Goal: Entertainment & Leisure: Consume media (video, audio)

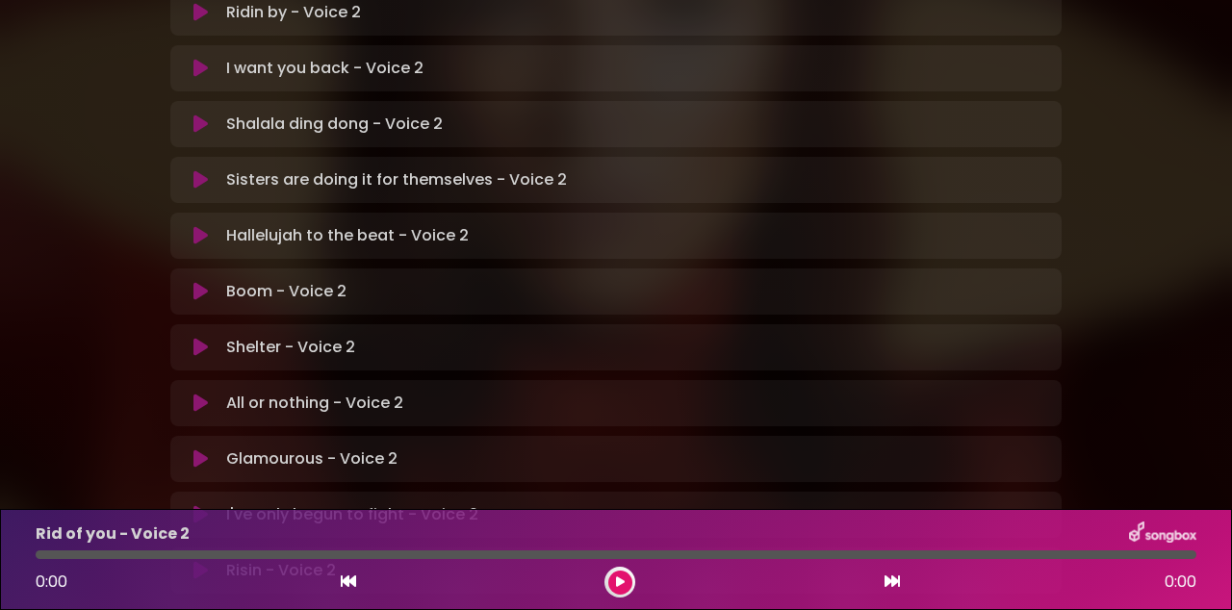
scroll to position [531, 0]
click at [212, 449] on button at bounding box center [200, 458] width 37 height 19
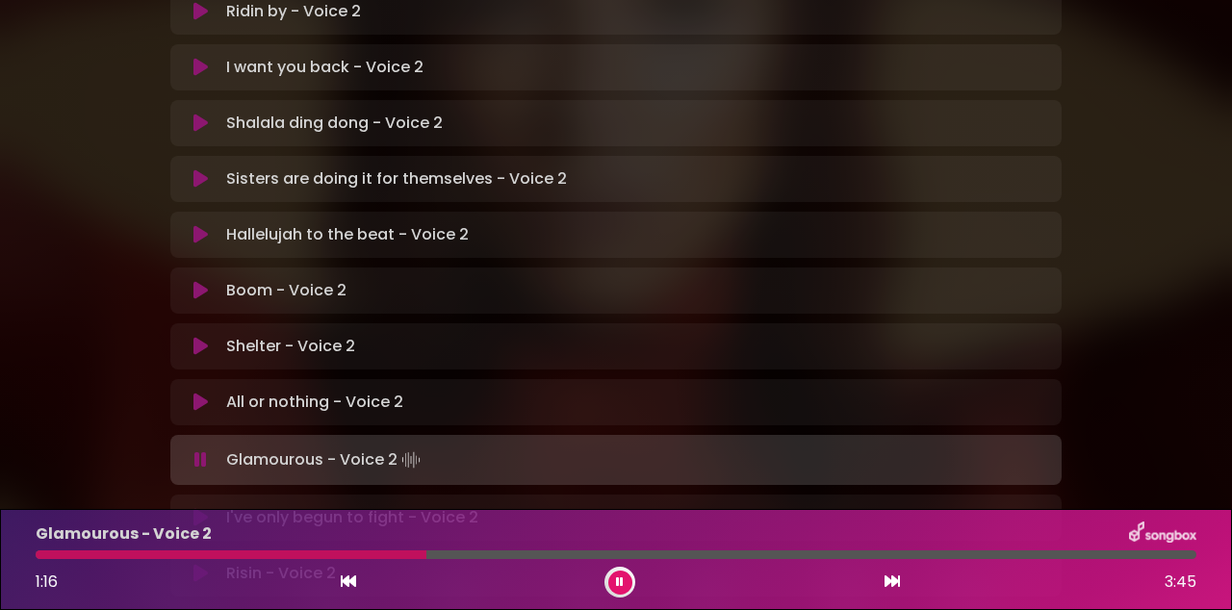
click at [352, 572] on button at bounding box center [348, 582] width 17 height 25
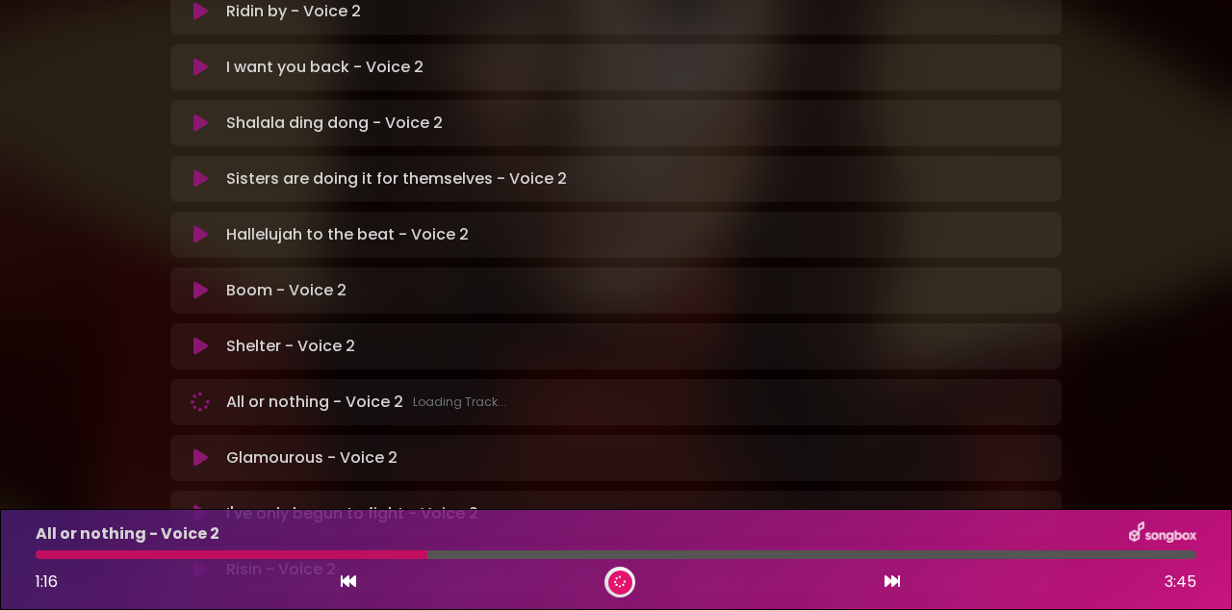
click at [350, 553] on div at bounding box center [232, 555] width 392 height 9
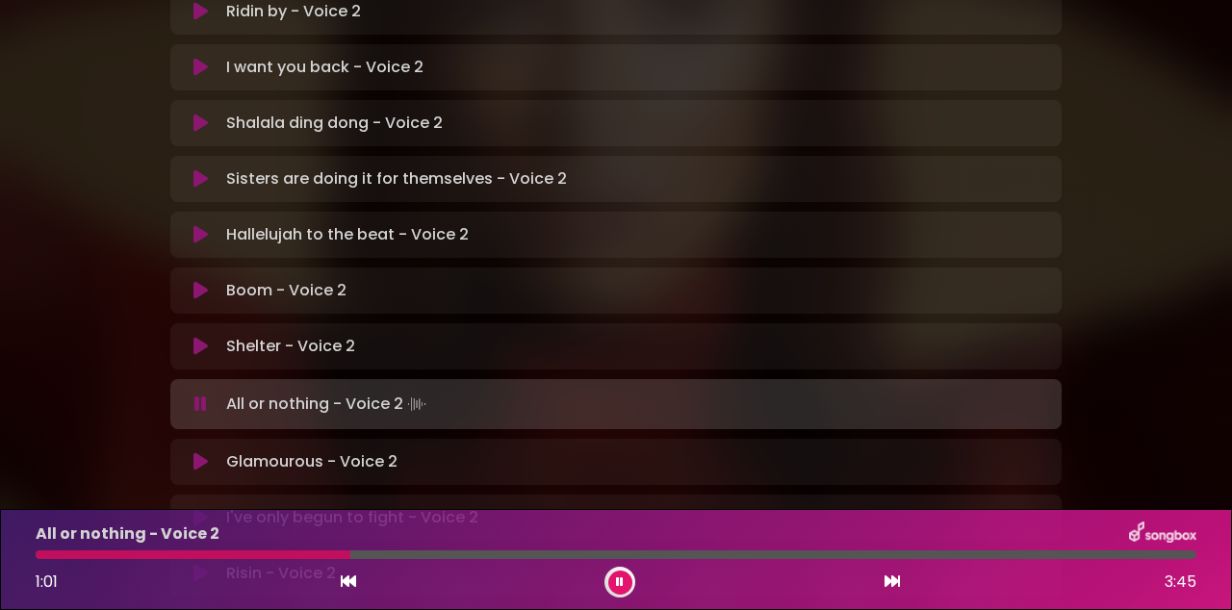
click at [370, 553] on div at bounding box center [616, 555] width 1161 height 9
click at [319, 451] on p "Glamourous - Voice 2 Loading Track..." at bounding box center [311, 462] width 171 height 23
click at [204, 452] on icon at bounding box center [200, 461] width 14 height 19
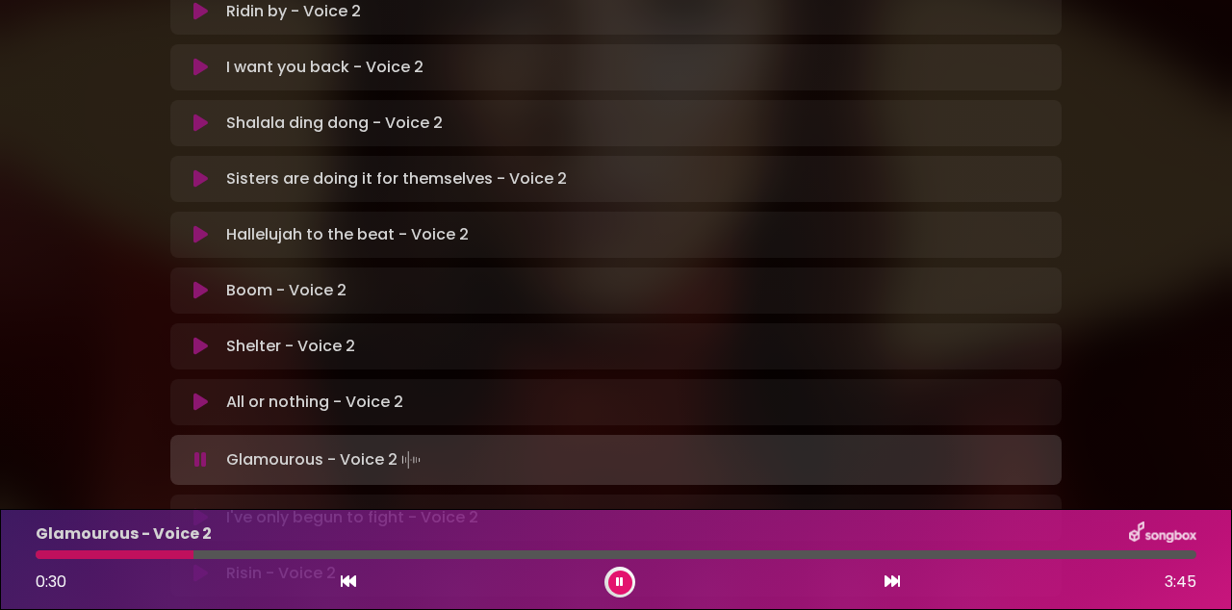
click at [135, 556] on div at bounding box center [115, 555] width 158 height 9
click at [137, 556] on div at bounding box center [113, 555] width 155 height 9
click at [346, 574] on button at bounding box center [348, 582] width 17 height 25
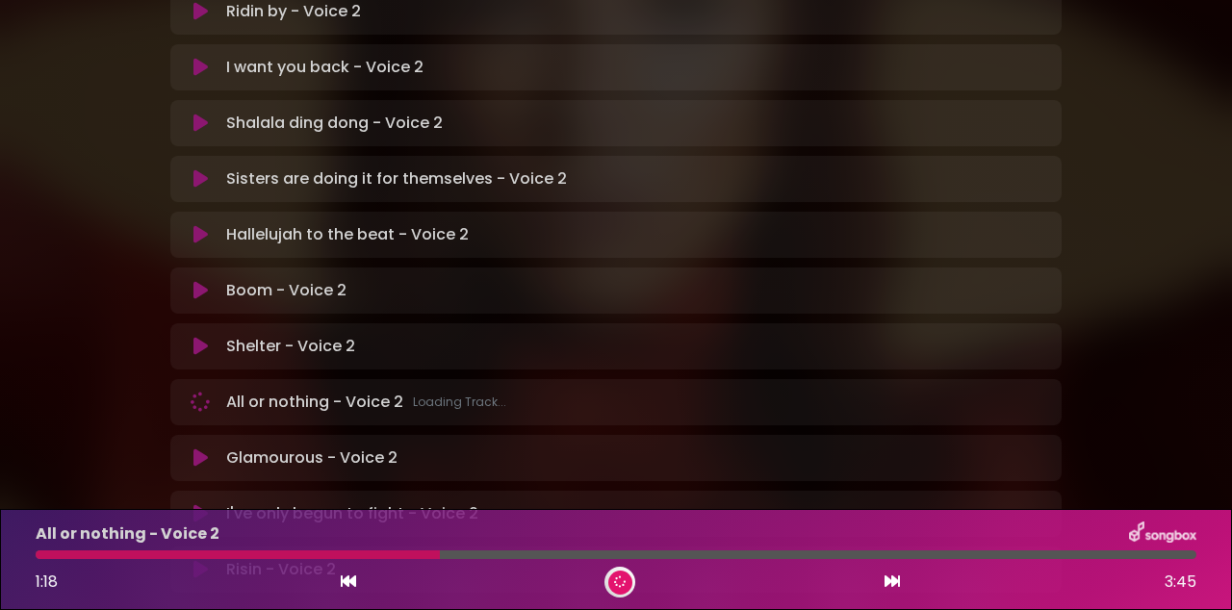
click at [387, 554] on div at bounding box center [238, 555] width 404 height 9
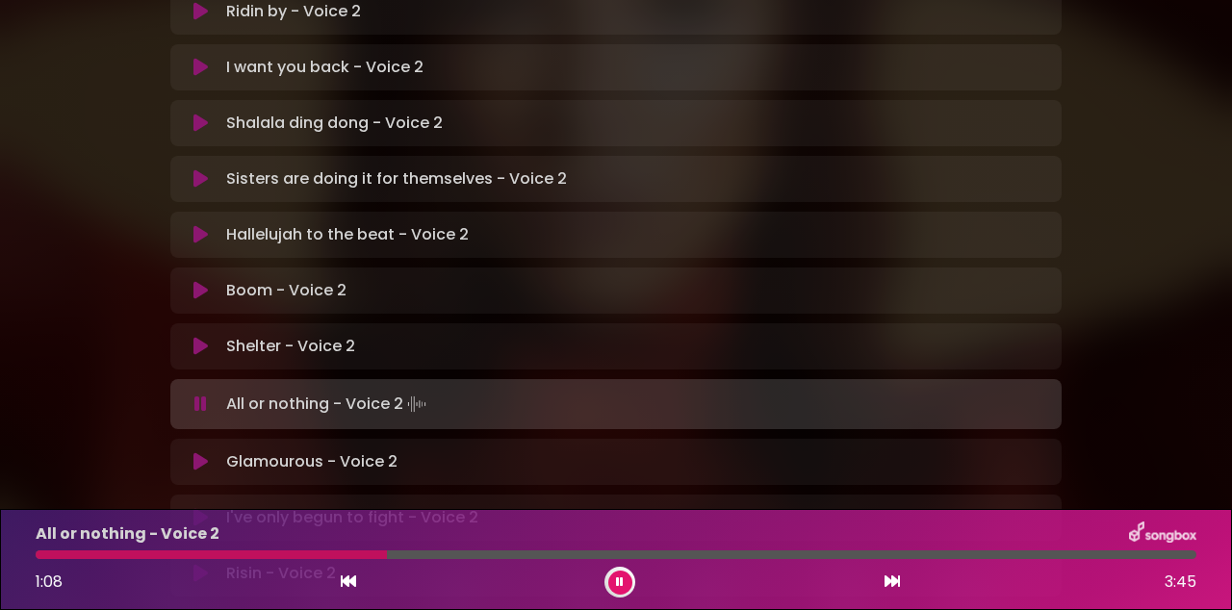
click at [375, 556] on div at bounding box center [211, 555] width 351 height 9
click at [214, 452] on button at bounding box center [200, 461] width 37 height 19
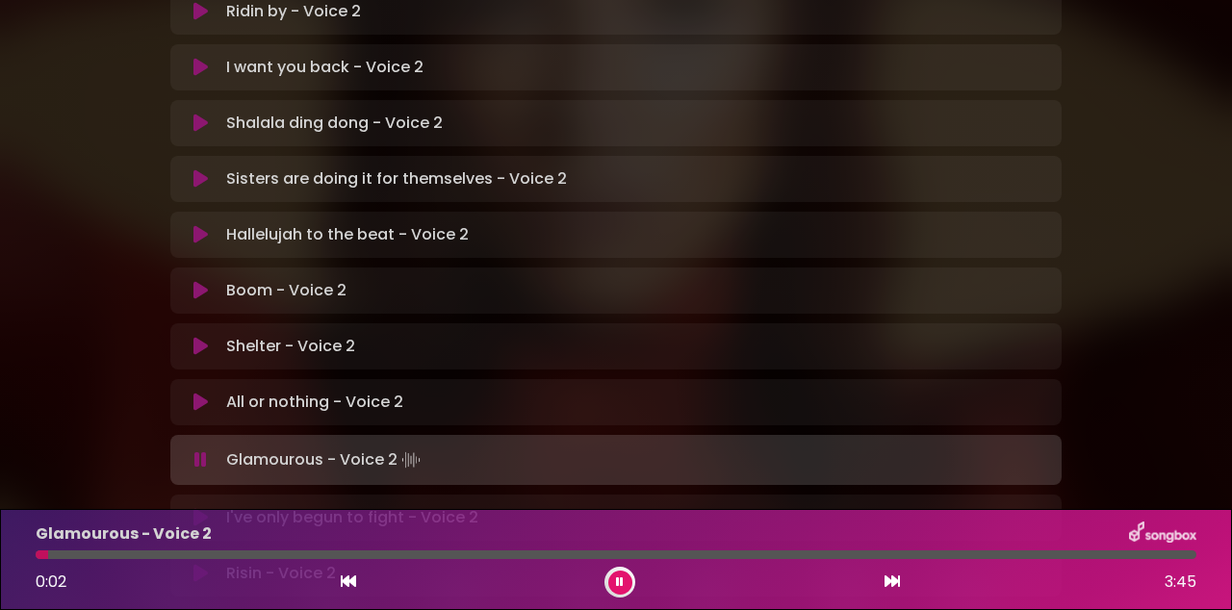
click at [117, 551] on div at bounding box center [616, 555] width 1161 height 9
click at [131, 556] on div at bounding box center [114, 555] width 157 height 9
click at [385, 540] on div "Glamourous - Voice 2" at bounding box center [616, 534] width 1184 height 25
click at [383, 556] on div at bounding box center [241, 555] width 410 height 9
click at [352, 539] on div "Glamourous - Voice 2" at bounding box center [616, 534] width 1184 height 25
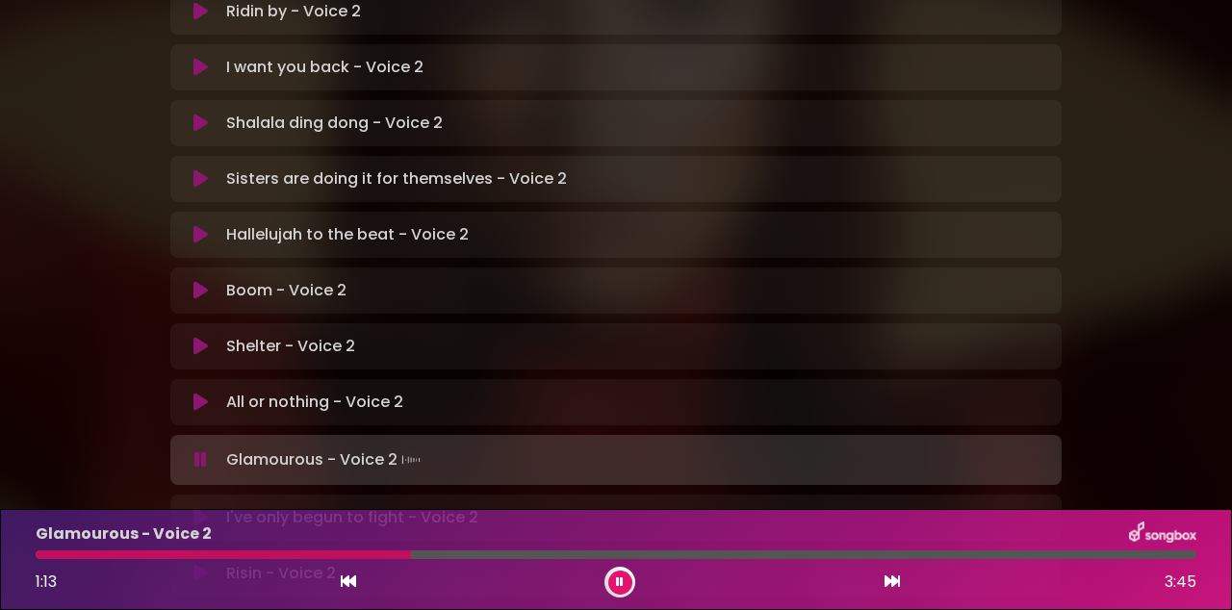
click at [341, 551] on div at bounding box center [223, 555] width 375 height 9
click at [356, 554] on div at bounding box center [245, 555] width 418 height 9
click at [384, 556] on div at bounding box center [243, 555] width 415 height 9
click at [421, 554] on div at bounding box center [270, 555] width 469 height 9
click at [381, 551] on div at bounding box center [236, 555] width 400 height 9
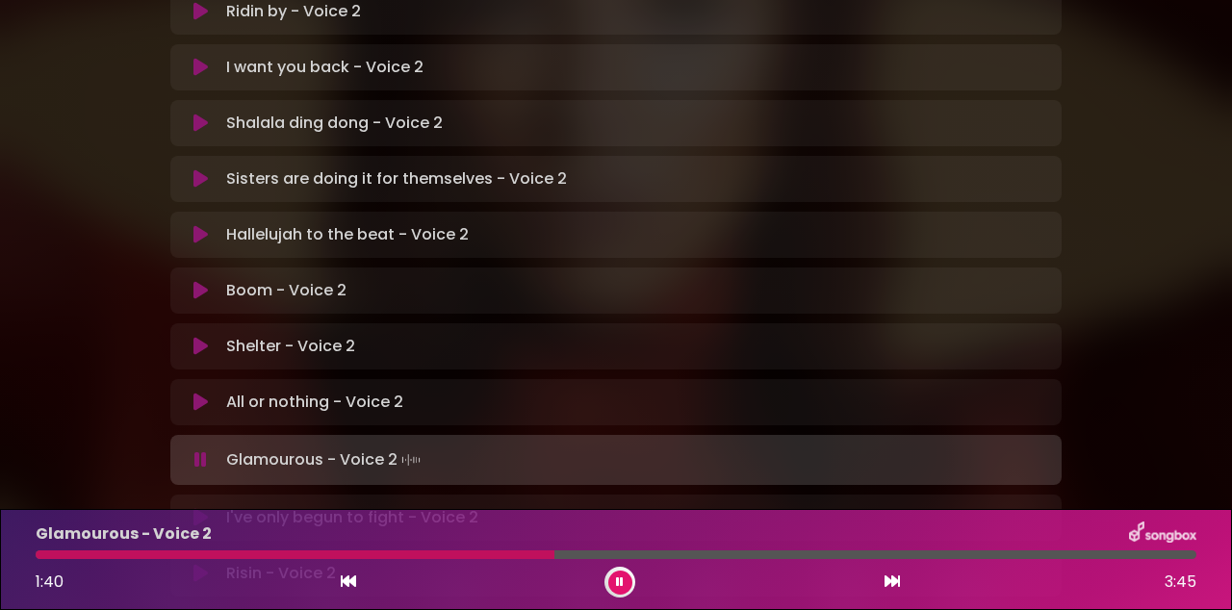
click at [618, 593] on button at bounding box center [620, 583] width 24 height 24
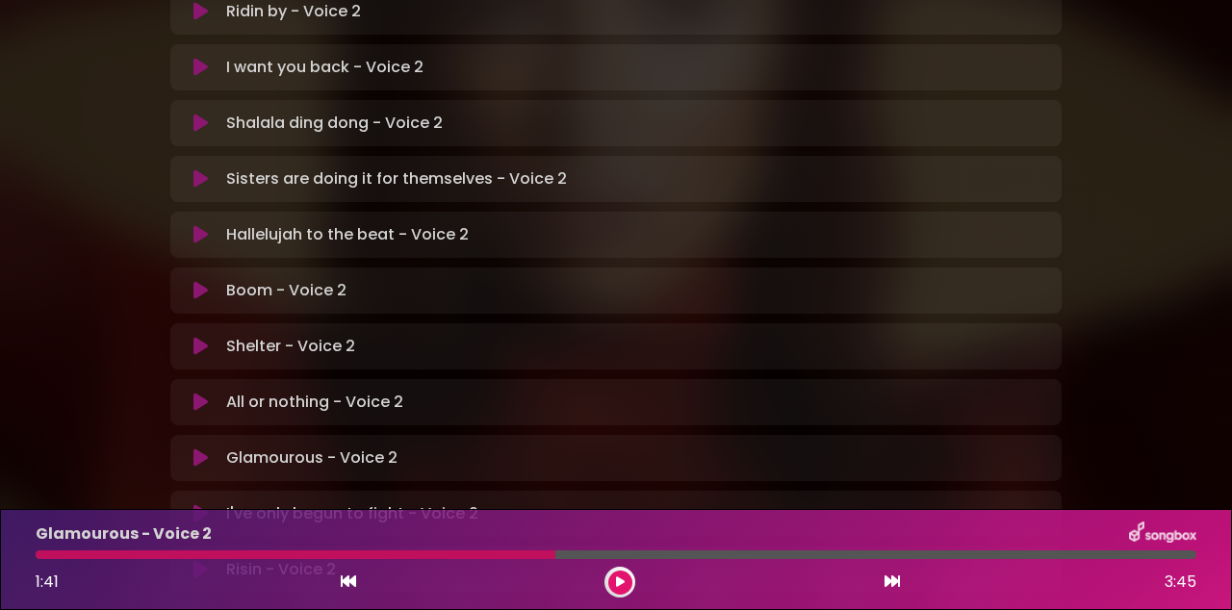
click at [494, 554] on div at bounding box center [296, 555] width 520 height 9
click at [499, 556] on div at bounding box center [296, 555] width 520 height 9
click at [489, 557] on div at bounding box center [296, 555] width 520 height 9
click at [628, 588] on button at bounding box center [620, 583] width 24 height 24
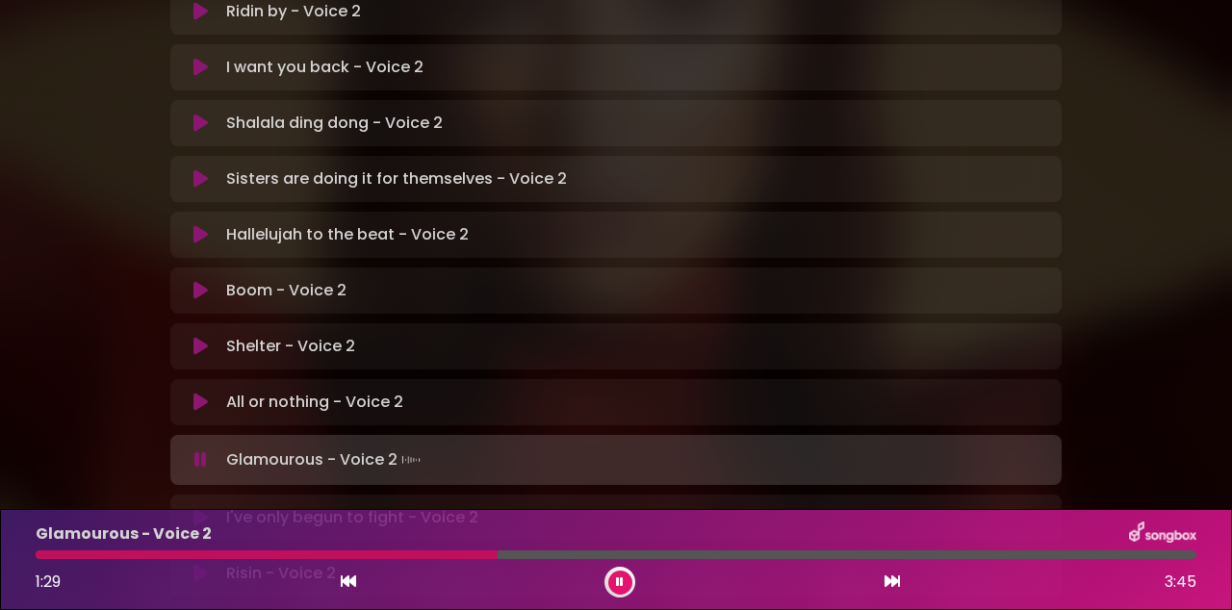
click at [449, 558] on div at bounding box center [267, 555] width 462 height 9
click at [435, 554] on div at bounding box center [262, 555] width 452 height 9
click at [608, 553] on div at bounding box center [414, 555] width 757 height 9
click at [604, 554] on div at bounding box center [384, 555] width 697 height 9
click at [631, 581] on button at bounding box center [620, 583] width 24 height 24
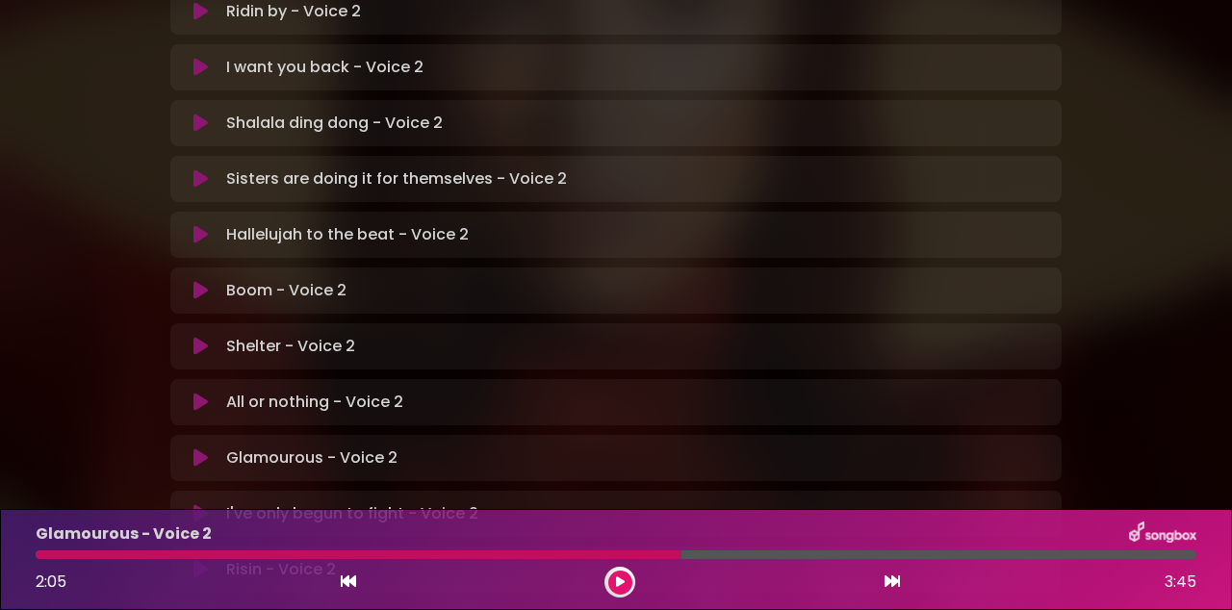
click at [567, 558] on div at bounding box center [359, 555] width 646 height 9
click at [566, 553] on div at bounding box center [359, 555] width 646 height 9
click at [573, 555] on div at bounding box center [359, 555] width 646 height 9
click at [628, 587] on button at bounding box center [620, 583] width 24 height 24
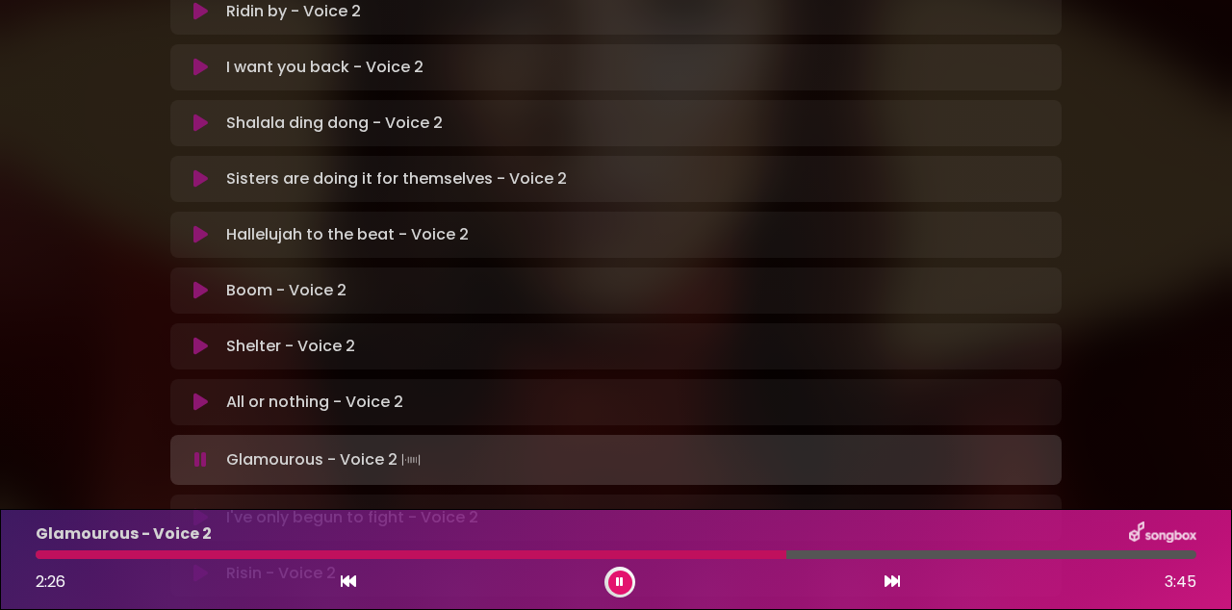
click at [641, 554] on div at bounding box center [411, 555] width 751 height 9
click at [631, 578] on button at bounding box center [620, 583] width 24 height 24
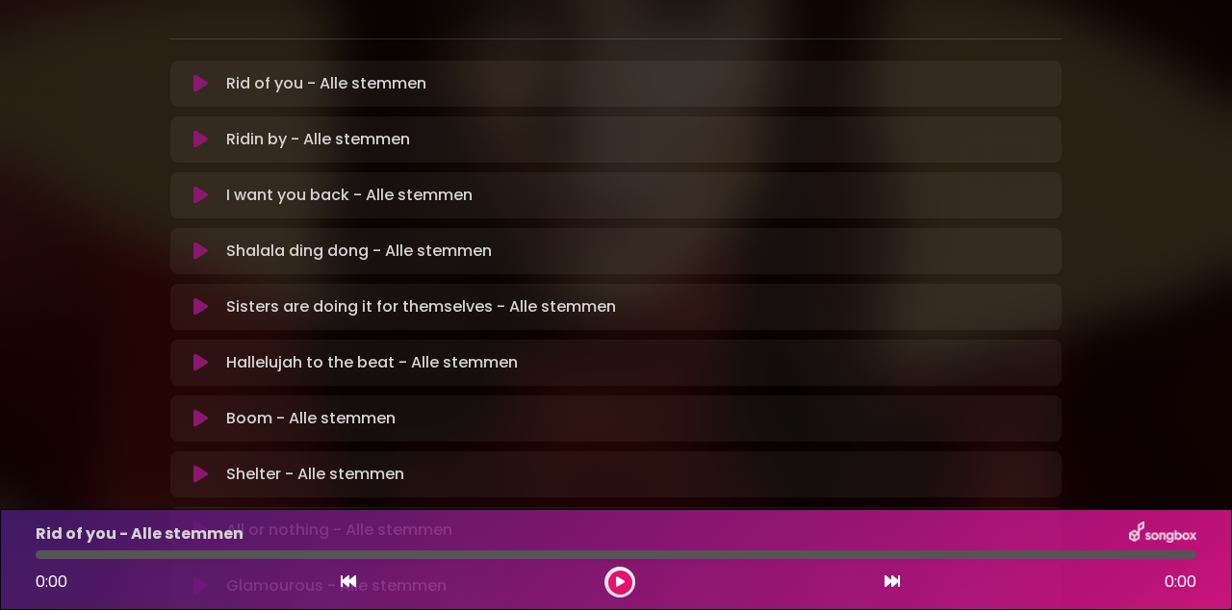
scroll to position [451, 0]
click at [200, 576] on icon at bounding box center [200, 585] width 14 height 19
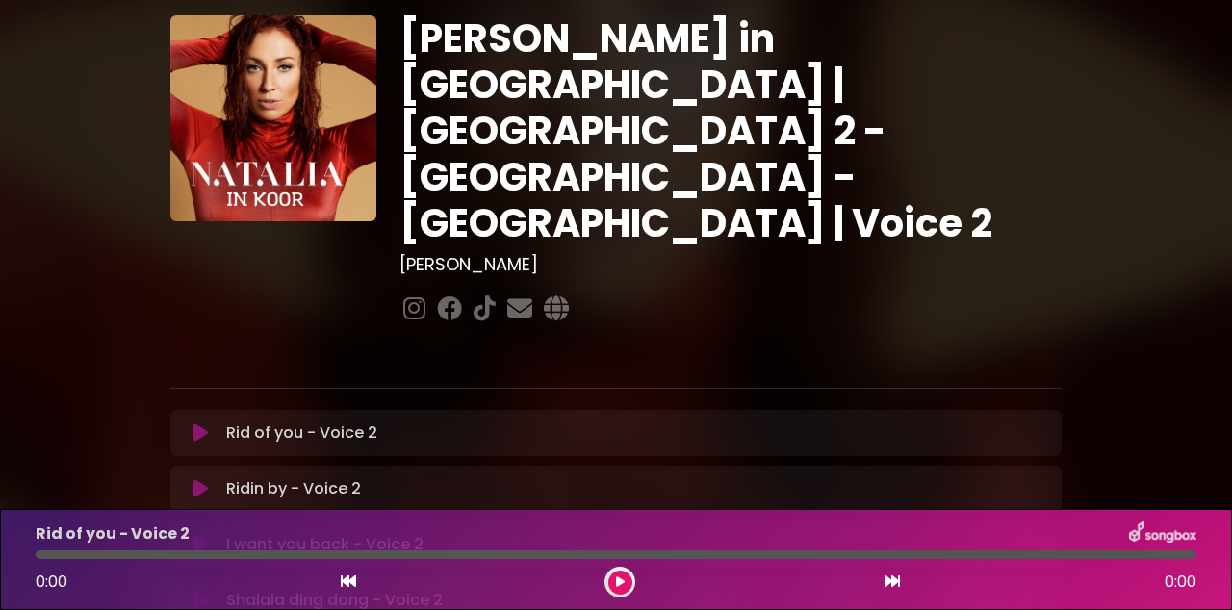
scroll to position [54, 0]
click at [202, 535] on icon at bounding box center [200, 544] width 14 height 19
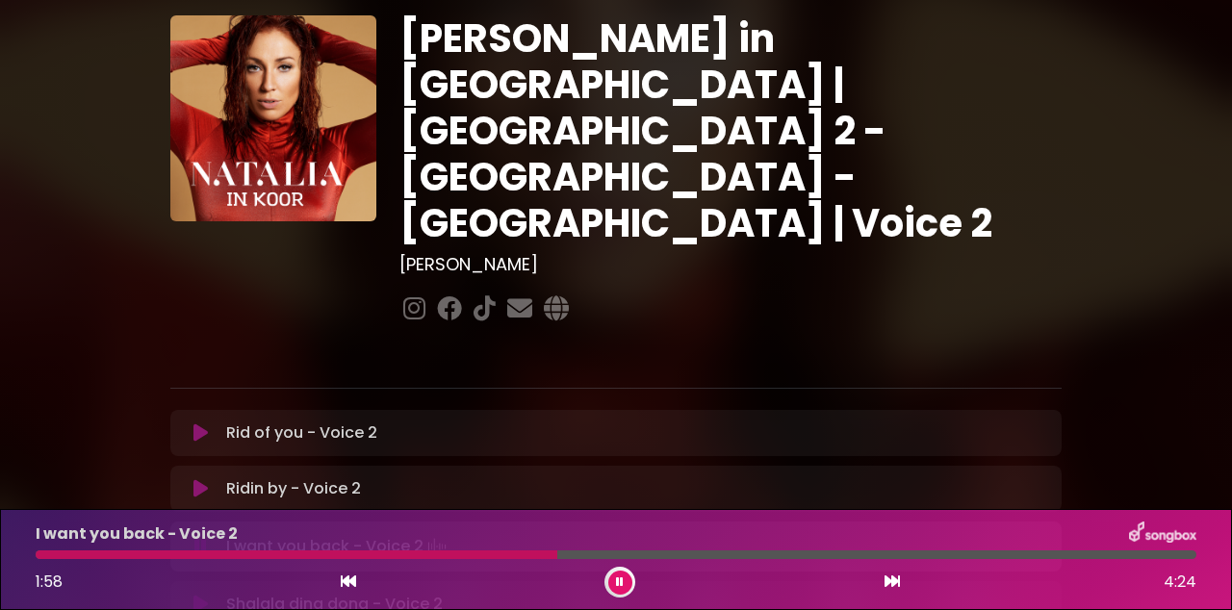
click at [477, 555] on div at bounding box center [297, 555] width 522 height 9
click at [444, 556] on div at bounding box center [261, 555] width 451 height 9
click at [405, 554] on div at bounding box center [244, 555] width 416 height 9
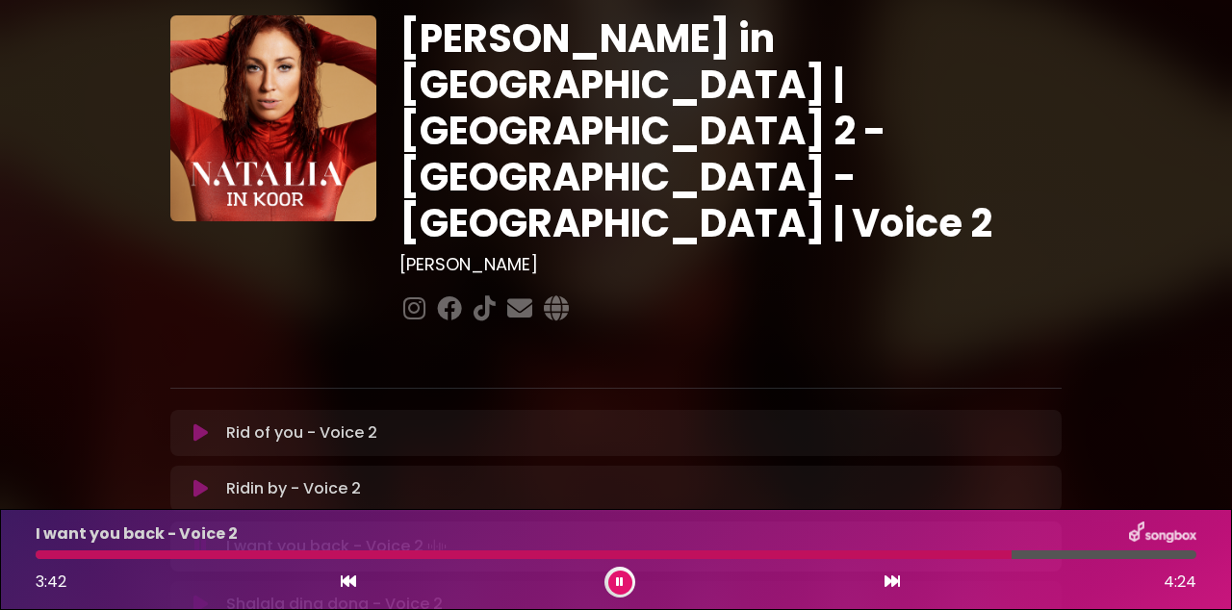
click at [728, 556] on div at bounding box center [524, 555] width 976 height 9
click at [631, 577] on div at bounding box center [620, 582] width 31 height 31
click at [630, 581] on button at bounding box center [620, 583] width 24 height 24
click at [620, 582] on icon at bounding box center [620, 583] width 9 height 12
click at [619, 585] on icon at bounding box center [620, 583] width 8 height 12
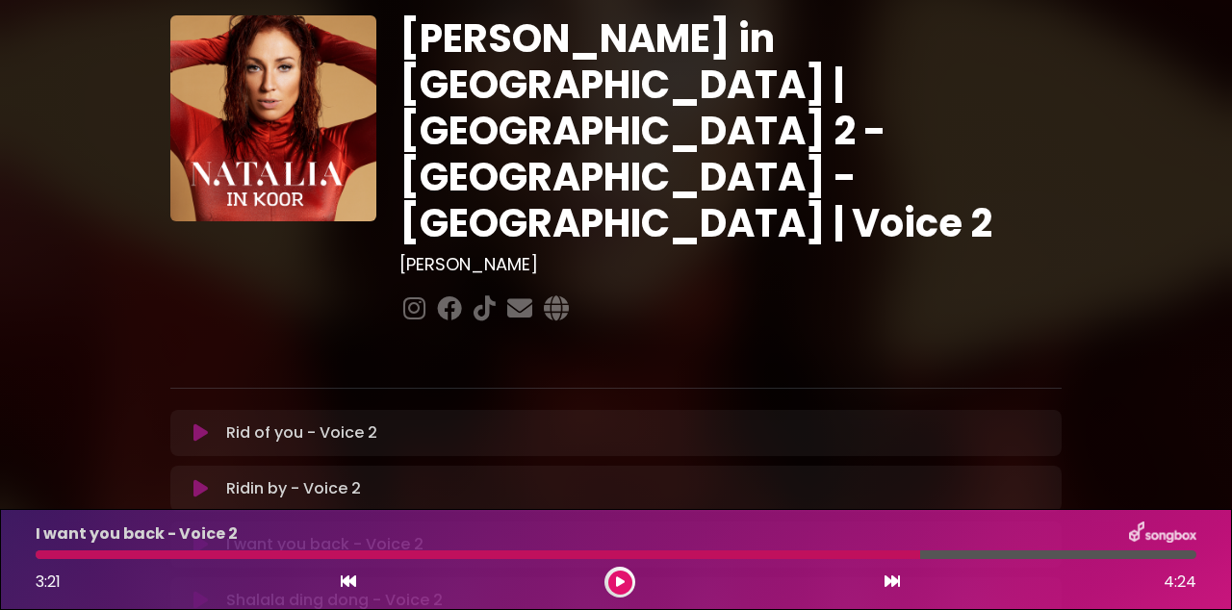
click at [627, 586] on button at bounding box center [620, 583] width 24 height 24
click at [895, 555] on div at bounding box center [484, 555] width 896 height 9
click at [628, 589] on button at bounding box center [620, 583] width 24 height 24
click at [975, 555] on div at bounding box center [524, 555] width 977 height 9
click at [981, 557] on div at bounding box center [524, 555] width 977 height 9
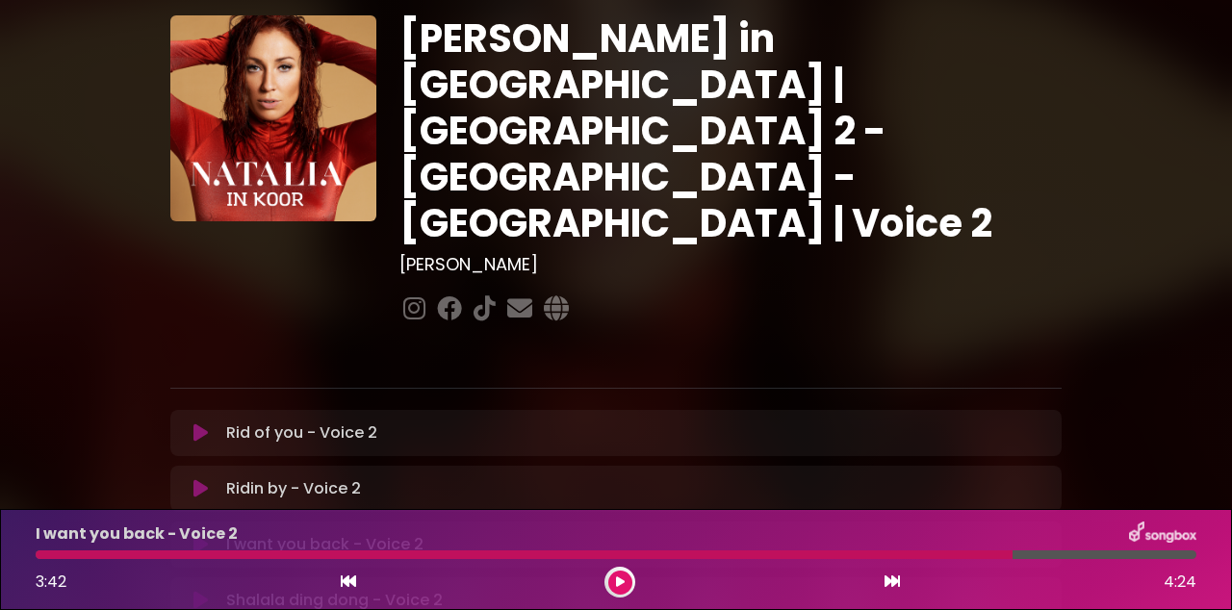
click at [973, 552] on div at bounding box center [524, 555] width 977 height 9
click at [610, 587] on button at bounding box center [620, 583] width 24 height 24
click at [616, 589] on button at bounding box center [620, 583] width 24 height 24
click at [974, 554] on div at bounding box center [524, 555] width 976 height 9
click at [630, 578] on button at bounding box center [620, 583] width 24 height 24
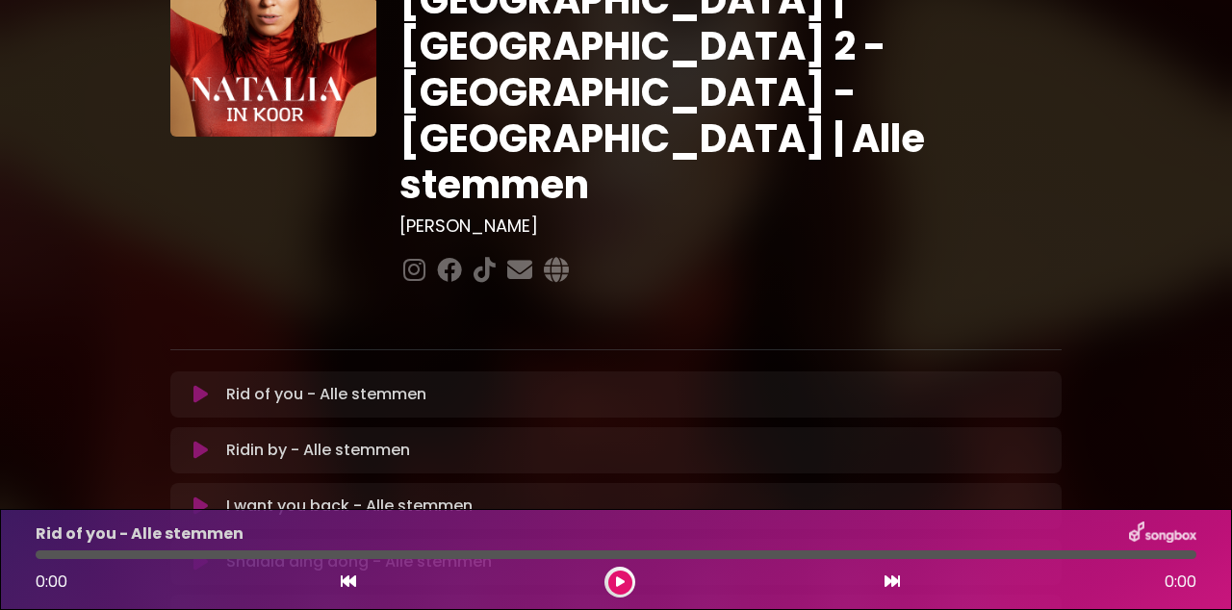
scroll to position [139, 0]
click at [207, 497] on icon at bounding box center [200, 506] width 14 height 19
